Goal: Unclear

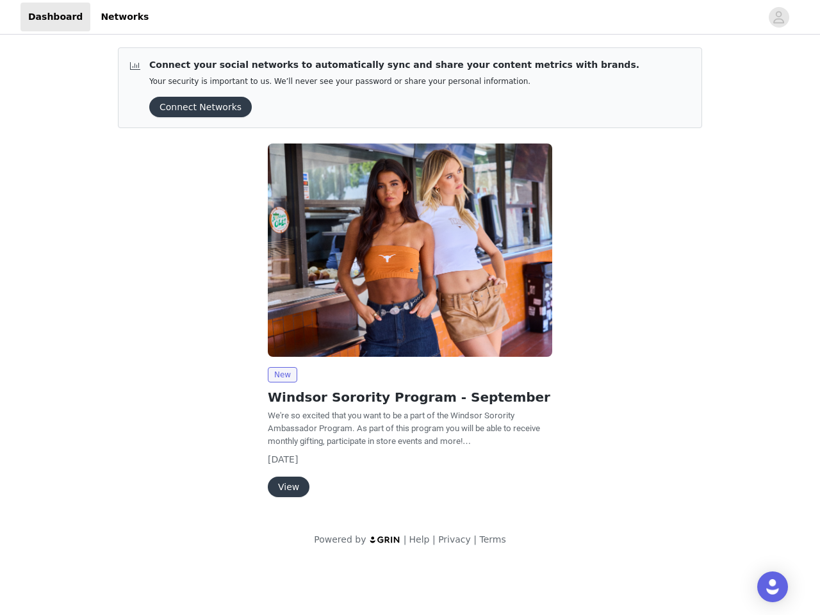
click at [410, 281] on img at bounding box center [410, 249] width 284 height 213
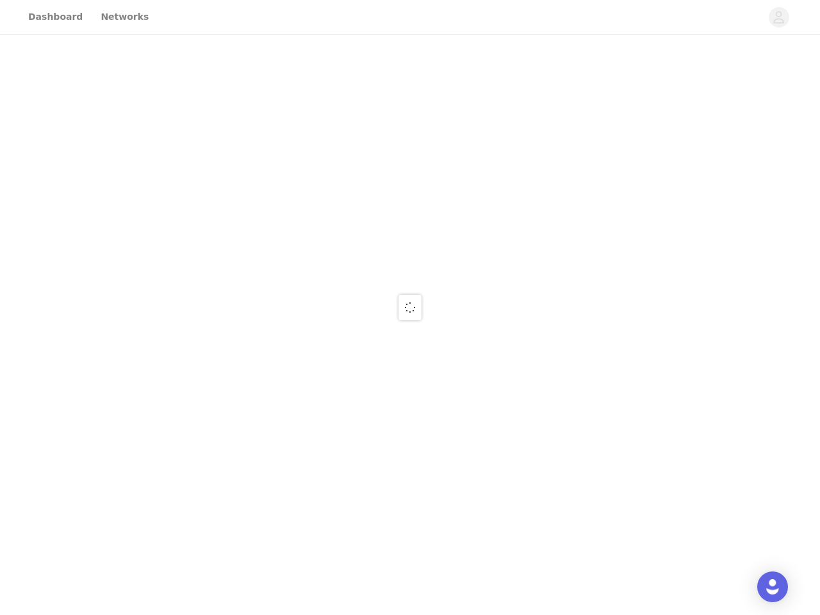
click at [410, 17] on div at bounding box center [410, 307] width 820 height 615
click at [779, 17] on div at bounding box center [410, 307] width 820 height 615
click at [196, 107] on div at bounding box center [410, 307] width 820 height 615
click at [410, 250] on div at bounding box center [410, 307] width 820 height 615
click at [282, 375] on div at bounding box center [410, 307] width 820 height 615
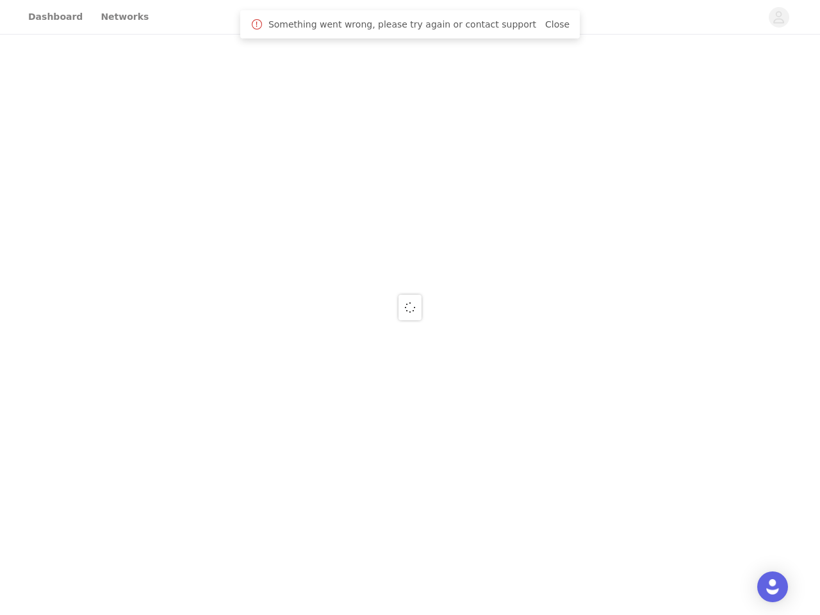
click at [288, 487] on div at bounding box center [410, 307] width 820 height 615
click at [773, 587] on img "Open Intercom Messenger" at bounding box center [772, 586] width 15 height 15
